Goal: Task Accomplishment & Management: Manage account settings

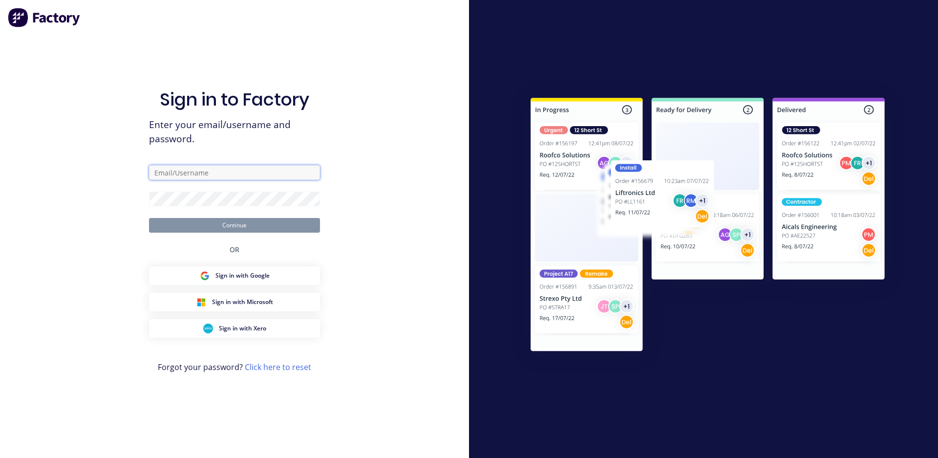
type input "[EMAIL_ADDRESS][DOMAIN_NAME]"
click at [233, 228] on button "Continue" at bounding box center [234, 225] width 171 height 15
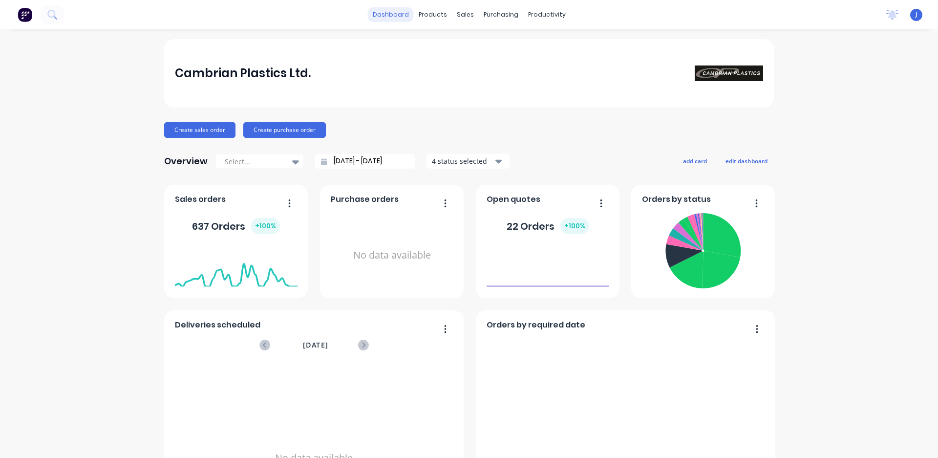
click at [393, 9] on link "dashboard" at bounding box center [391, 14] width 46 height 15
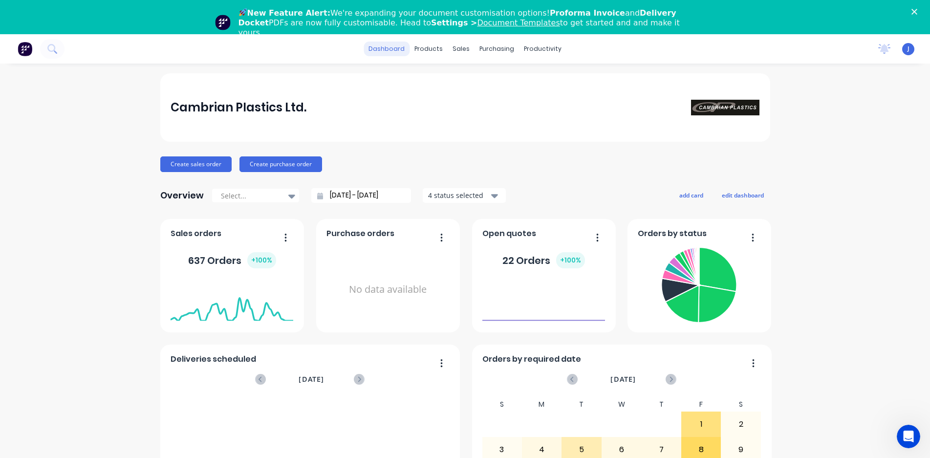
click at [387, 50] on link "dashboard" at bounding box center [387, 49] width 46 height 15
click at [917, 11] on polygon "Close" at bounding box center [914, 12] width 6 height 6
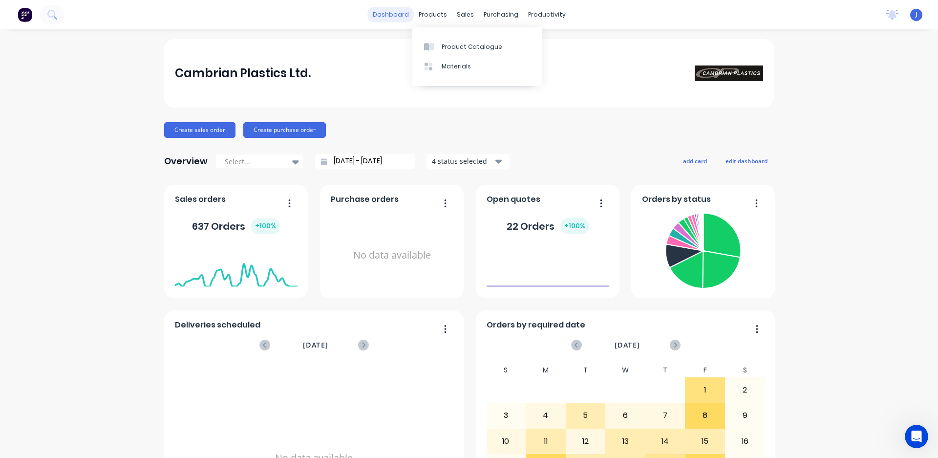
click at [398, 13] on link "dashboard" at bounding box center [391, 14] width 46 height 15
click at [399, 16] on link "dashboard" at bounding box center [391, 14] width 46 height 15
click at [558, 49] on div "Workflow" at bounding box center [559, 47] width 29 height 9
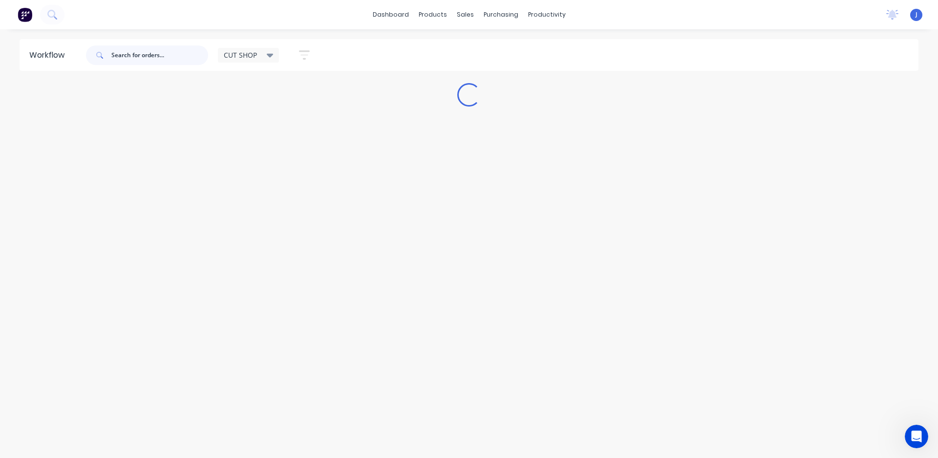
click at [145, 56] on input "text" at bounding box center [159, 55] width 97 height 20
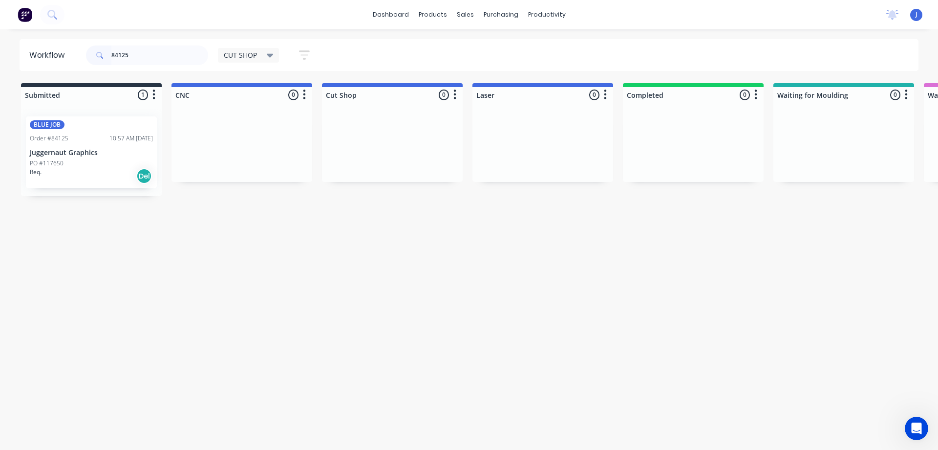
click at [131, 159] on div "PO #117650" at bounding box center [91, 163] width 123 height 9
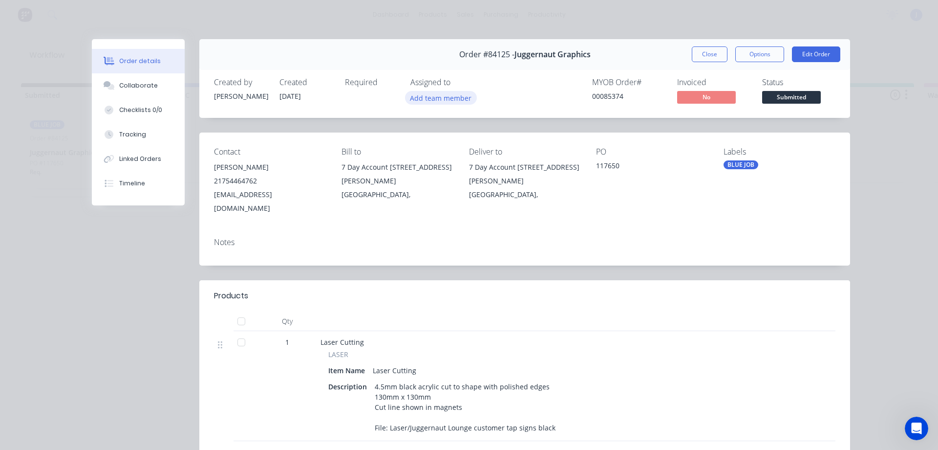
click at [429, 96] on button "Add team member" at bounding box center [441, 97] width 72 height 13
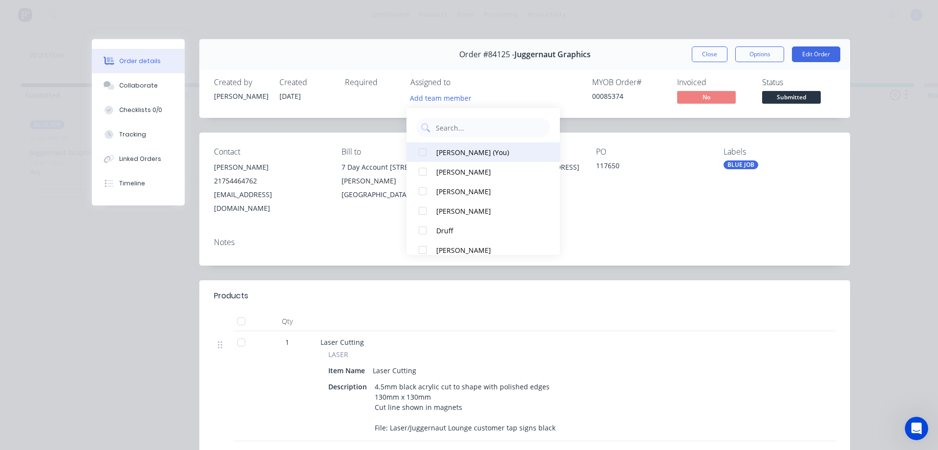
click at [462, 149] on div "[PERSON_NAME] (You)" at bounding box center [487, 152] width 103 height 10
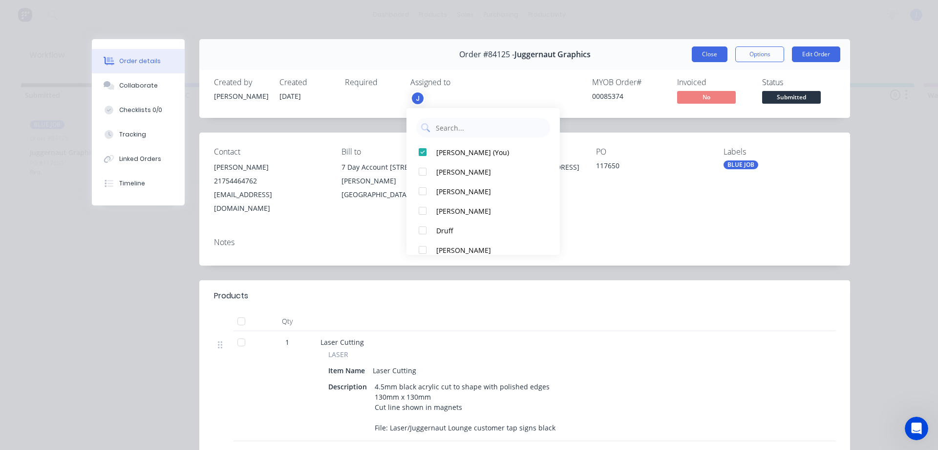
click at [714, 55] on button "Close" at bounding box center [710, 54] width 36 height 16
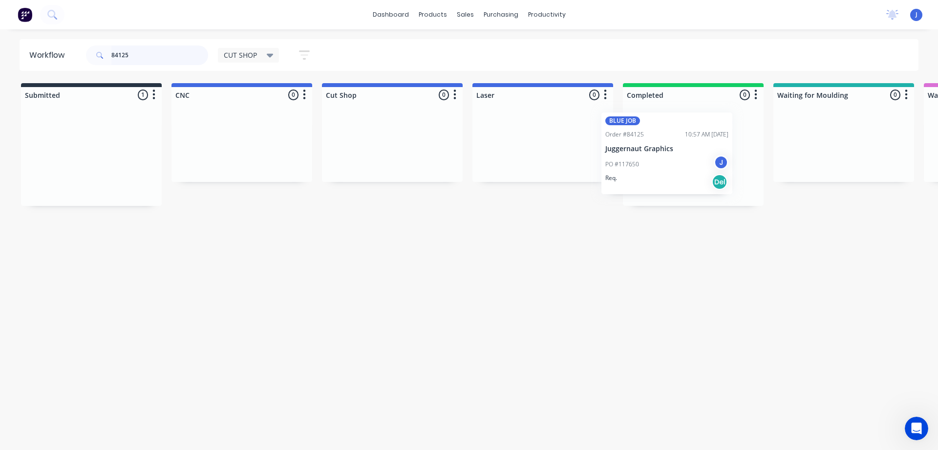
drag, startPoint x: 117, startPoint y: 172, endPoint x: 716, endPoint y: 160, distance: 599.2
drag, startPoint x: 140, startPoint y: 53, endPoint x: 57, endPoint y: 54, distance: 82.6
click at [57, 54] on header "Workflow 84125 CUT SHOP Save new view None edit CUT SHOP (Default) edit DISPATC…" at bounding box center [470, 55] width 900 height 32
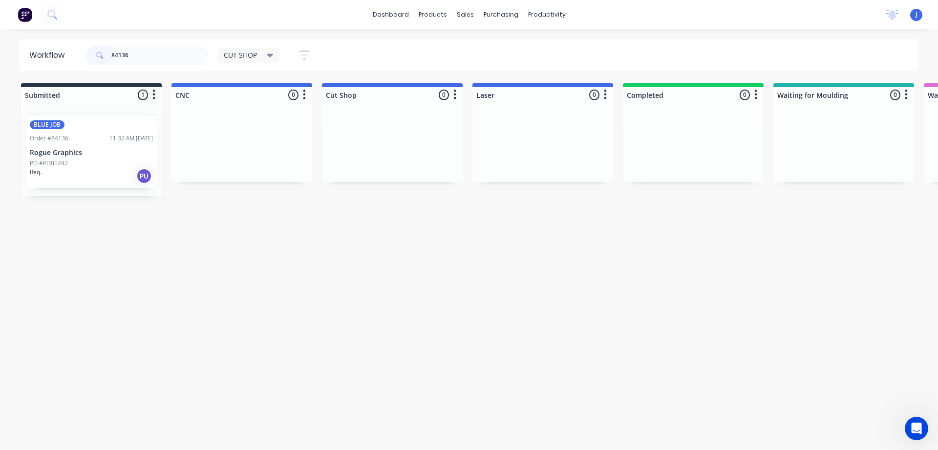
click at [123, 171] on div "Req. PU" at bounding box center [91, 176] width 123 height 17
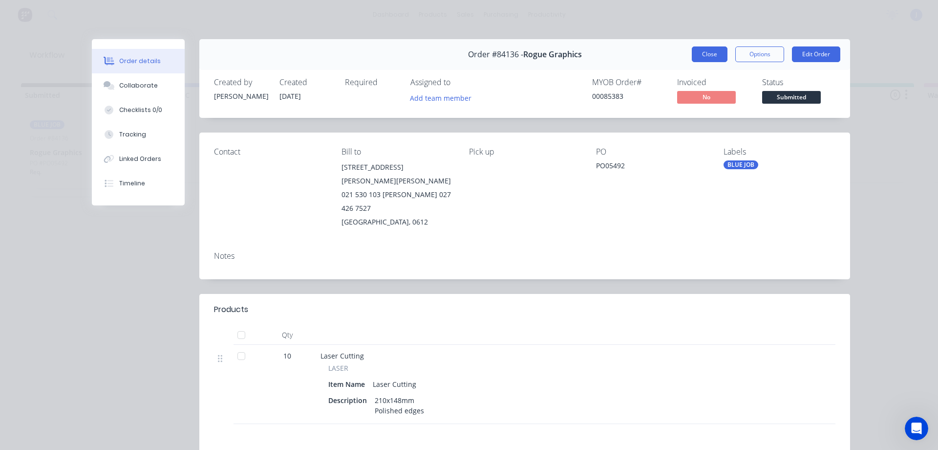
click at [704, 51] on button "Close" at bounding box center [710, 54] width 36 height 16
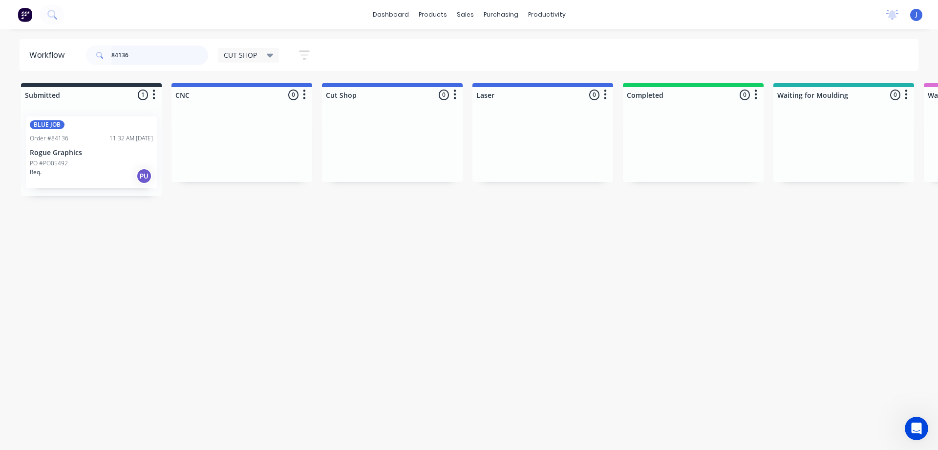
drag, startPoint x: 165, startPoint y: 58, endPoint x: 42, endPoint y: 63, distance: 123.7
click at [42, 63] on header "Workflow 84136 CUT SHOP Save new view None edit CUT SHOP (Default) edit DISPATC…" at bounding box center [470, 55] width 900 height 32
click at [85, 151] on p "Falcon Signs" at bounding box center [91, 153] width 123 height 8
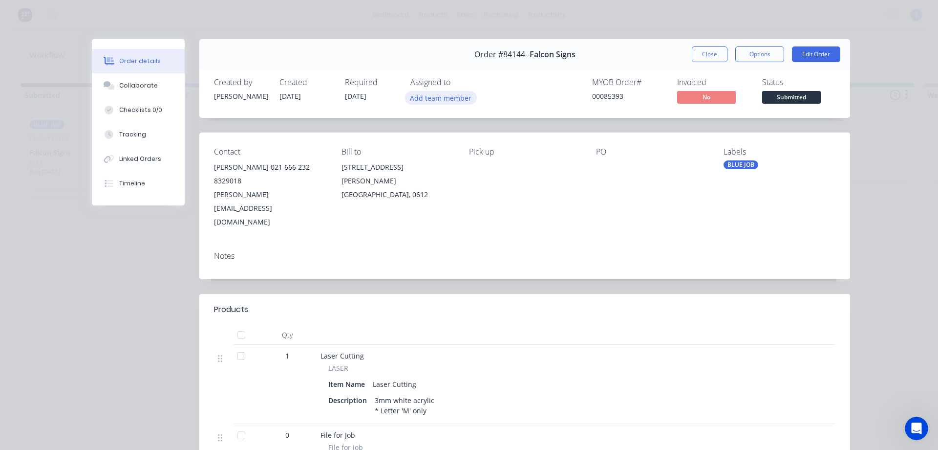
click at [435, 99] on button "Add team member" at bounding box center [441, 97] width 72 height 13
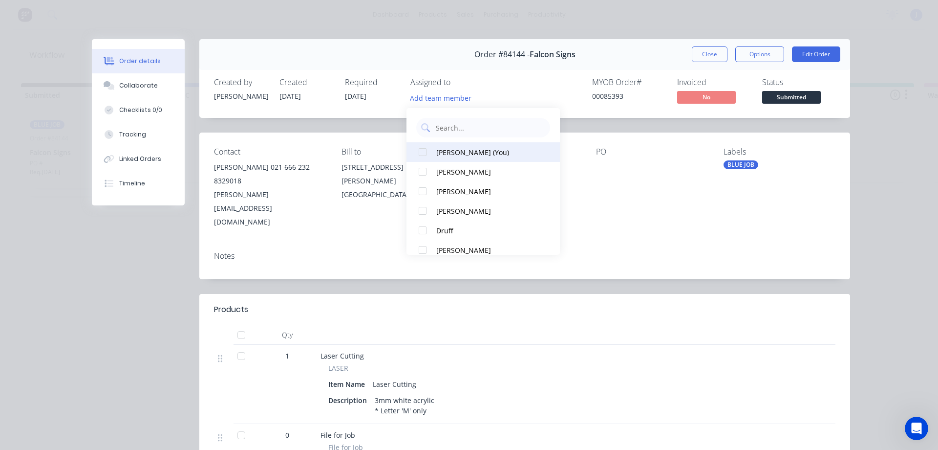
click at [458, 153] on div "[PERSON_NAME] (You)" at bounding box center [487, 152] width 103 height 10
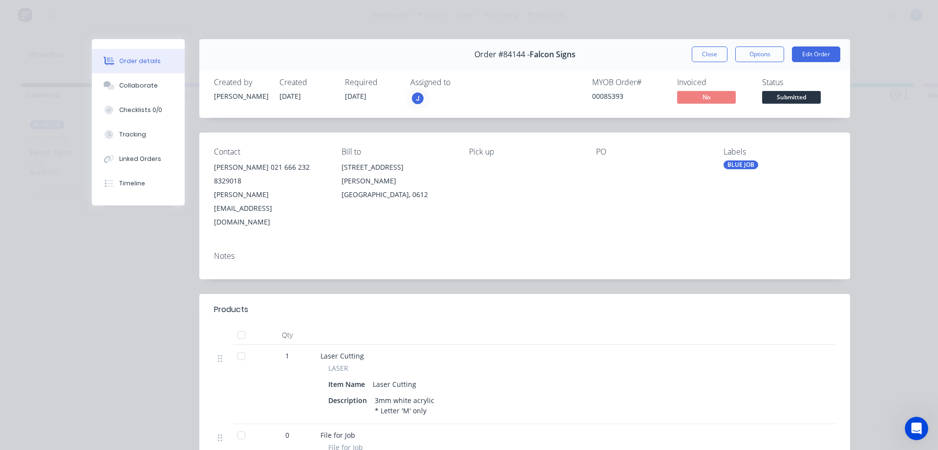
drag, startPoint x: 716, startPoint y: 52, endPoint x: 596, endPoint y: 66, distance: 121.5
click at [716, 52] on button "Close" at bounding box center [710, 54] width 36 height 16
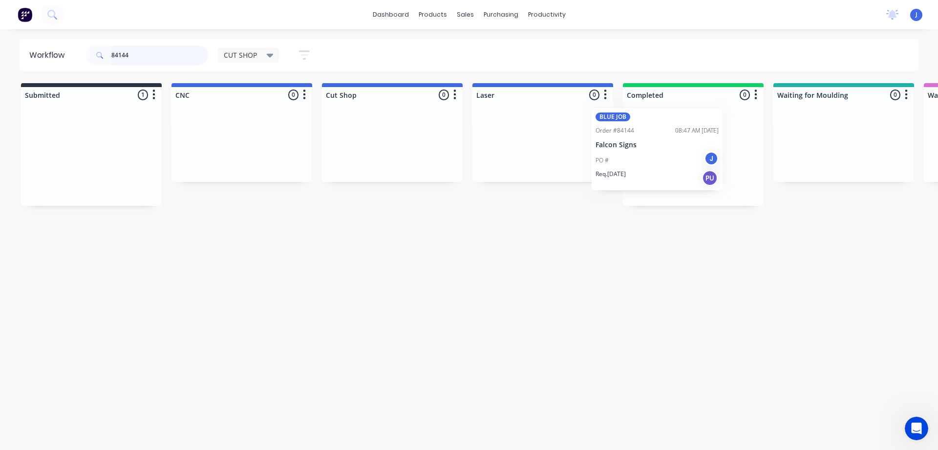
drag, startPoint x: 102, startPoint y: 173, endPoint x: 706, endPoint y: 160, distance: 604.1
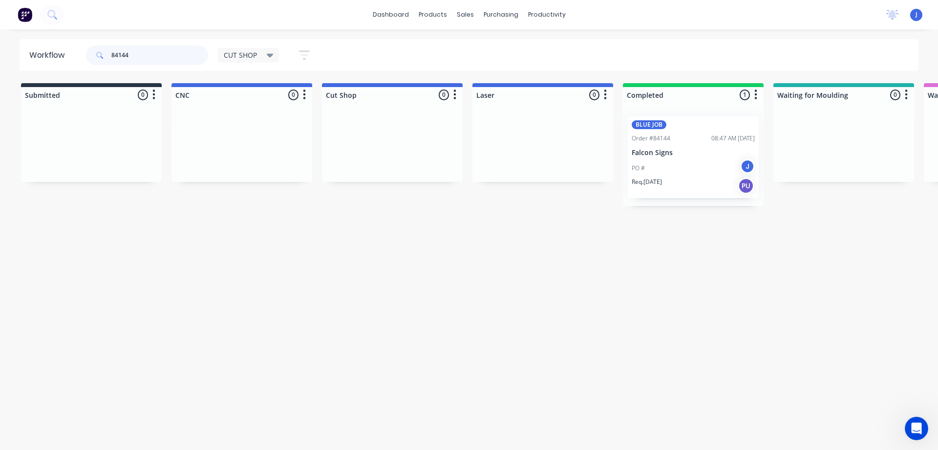
drag, startPoint x: 131, startPoint y: 58, endPoint x: 150, endPoint y: 108, distance: 53.8
click at [33, 68] on header "Workflow 84144 CUT SHOP Save new view None edit CUT SHOP (Default) edit DISPATC…" at bounding box center [470, 55] width 900 height 32
click at [89, 155] on p "Cash Sales" at bounding box center [91, 153] width 123 height 8
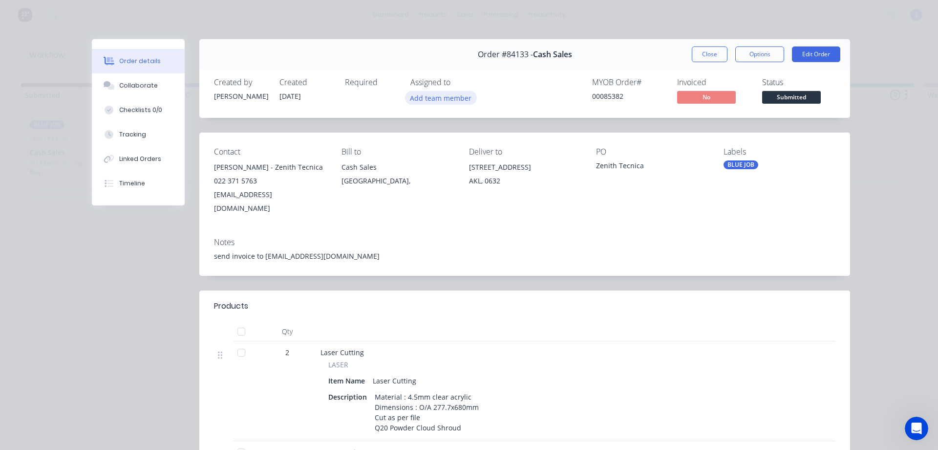
click at [459, 97] on button "Add team member" at bounding box center [441, 97] width 72 height 13
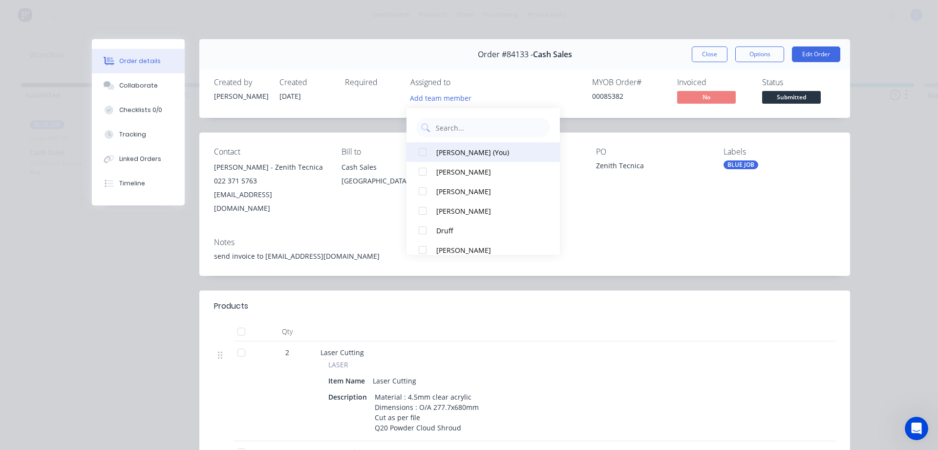
click at [473, 148] on div "[PERSON_NAME] (You)" at bounding box center [487, 152] width 103 height 10
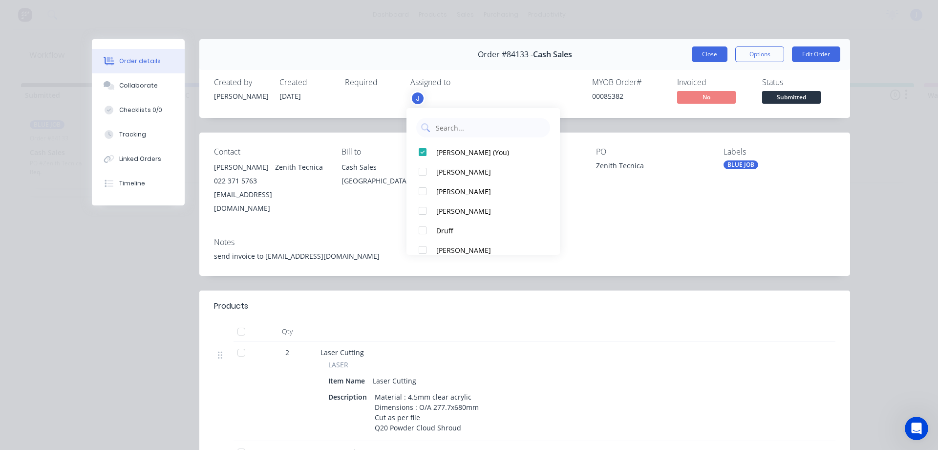
click at [709, 61] on button "Close" at bounding box center [710, 54] width 36 height 16
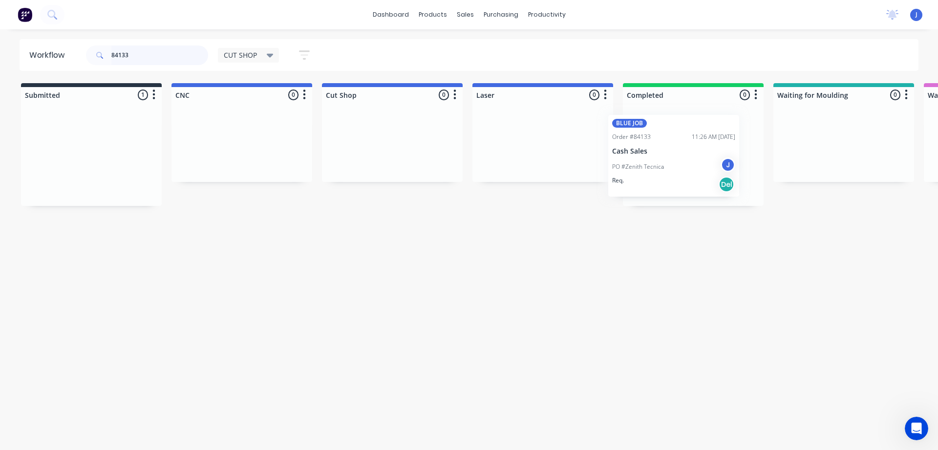
drag, startPoint x: 93, startPoint y: 166, endPoint x: 692, endPoint y: 153, distance: 599.7
drag, startPoint x: 154, startPoint y: 64, endPoint x: 42, endPoint y: 80, distance: 113.1
click at [42, 80] on div "Workflow 84133 CUT SHOP Save new view None edit CUT SHOP (Default) edit DISPATC…" at bounding box center [469, 234] width 938 height 391
type input "84136"
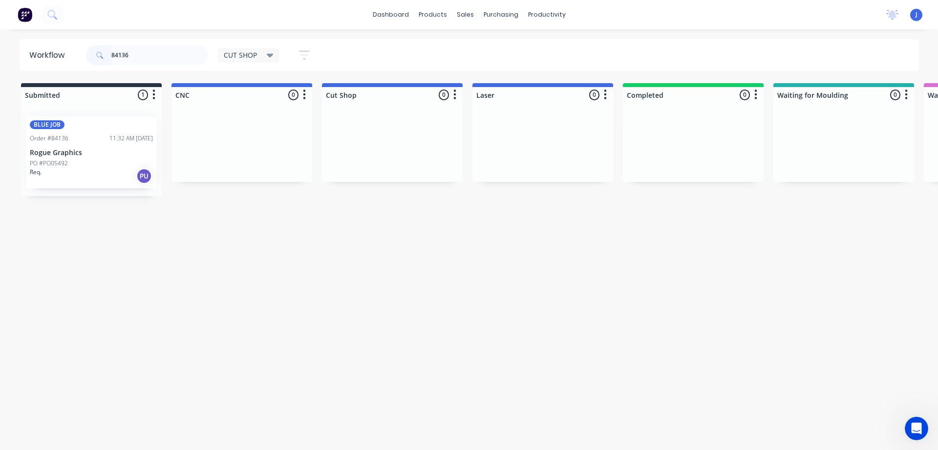
click at [95, 177] on div "Req. PU" at bounding box center [91, 176] width 123 height 17
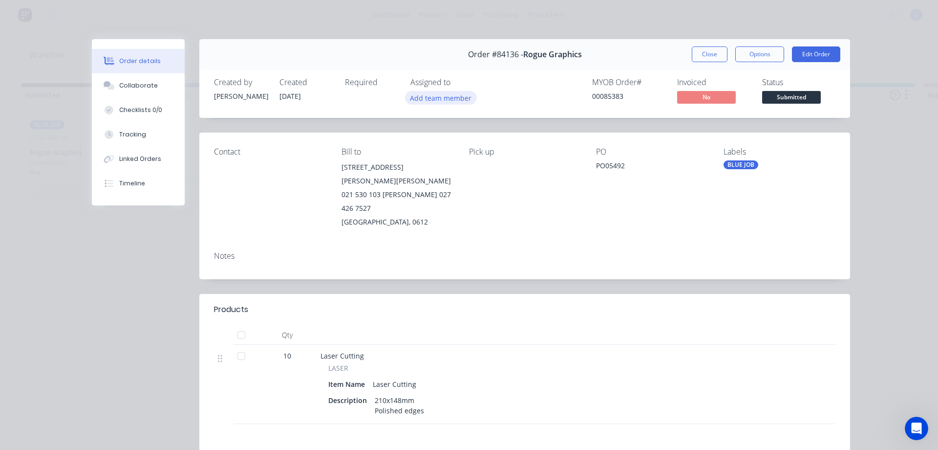
click at [426, 92] on button "Add team member" at bounding box center [441, 97] width 72 height 13
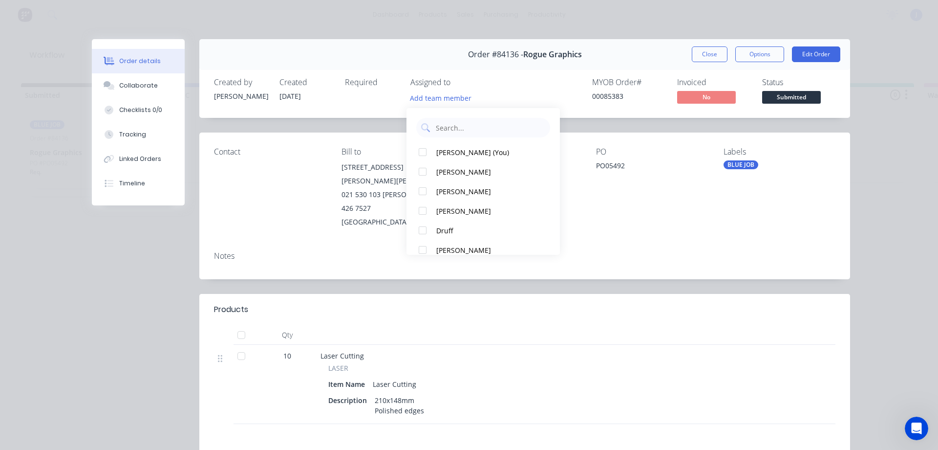
drag, startPoint x: 449, startPoint y: 149, endPoint x: 452, endPoint y: 141, distance: 8.3
click at [449, 149] on div "[PERSON_NAME] (You)" at bounding box center [487, 152] width 103 height 10
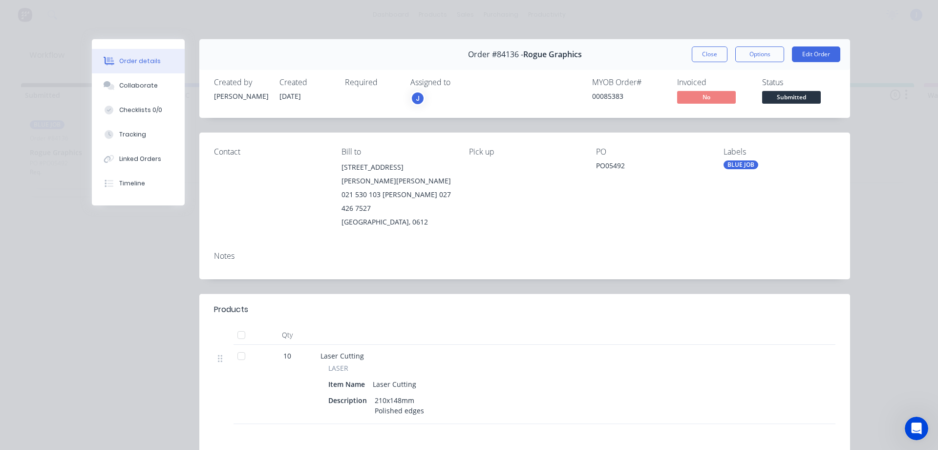
click at [717, 67] on div "Order #84136 - Rogue Graphics Close Options Edit Order" at bounding box center [524, 54] width 651 height 31
click at [716, 60] on button "Close" at bounding box center [710, 54] width 36 height 16
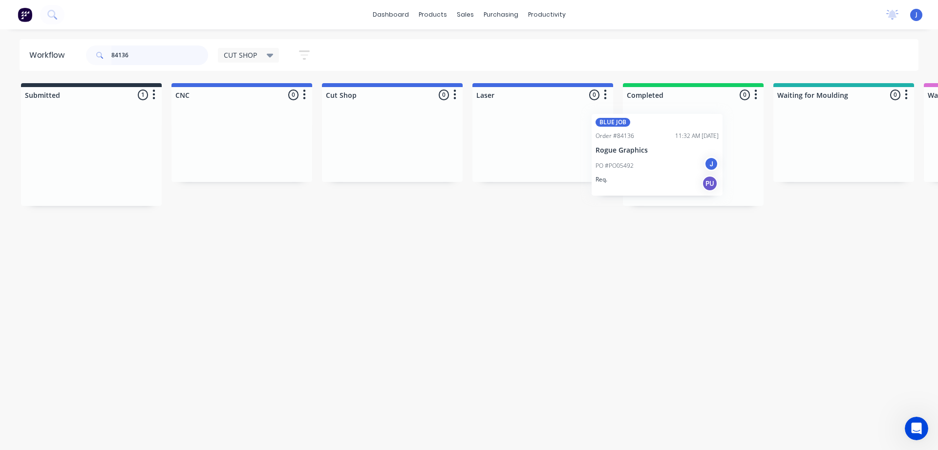
drag, startPoint x: 133, startPoint y: 164, endPoint x: 710, endPoint y: 159, distance: 577.6
